Goal: Register for event/course

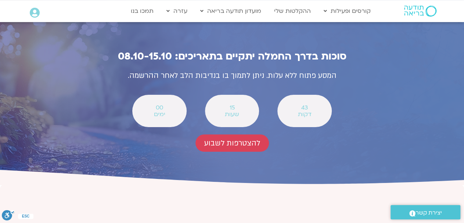
scroll to position [2635, 0]
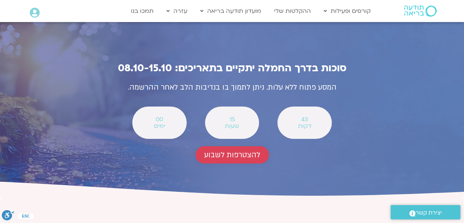
click at [220, 151] on span "להצטרפות לשבוע" at bounding box center [232, 155] width 56 height 8
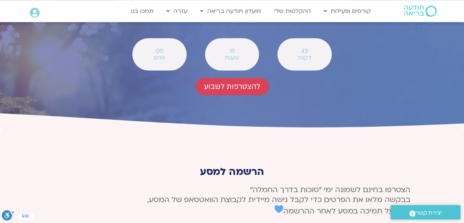
scroll to position [2703, 0]
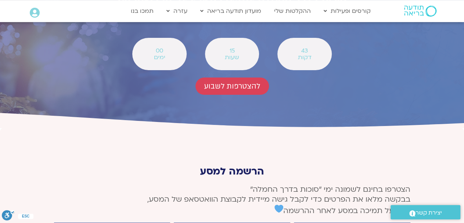
type input "[PERSON_NAME]"
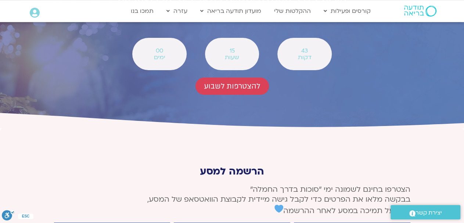
type input "[EMAIL_ADDRESS][DOMAIN_NAME]"
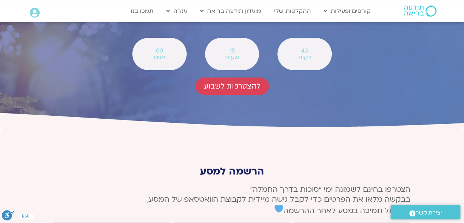
type input "0545957377"
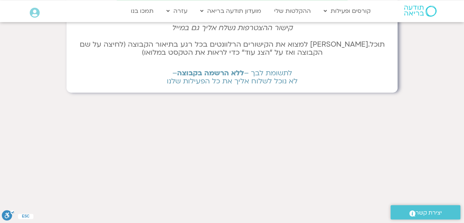
scroll to position [38, 0]
